Goal: Obtain resource: Obtain resource

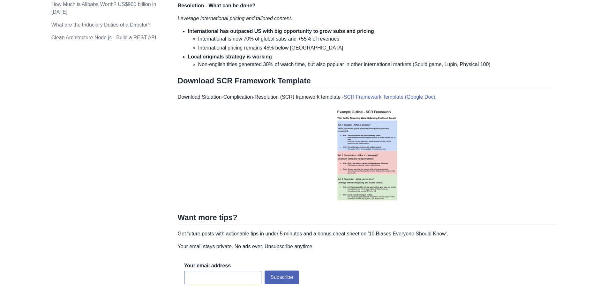
scroll to position [695, 0]
click at [418, 98] on link "SCR Framework Template (Google Doc)" at bounding box center [390, 96] width 92 height 5
